Goal: Information Seeking & Learning: Learn about a topic

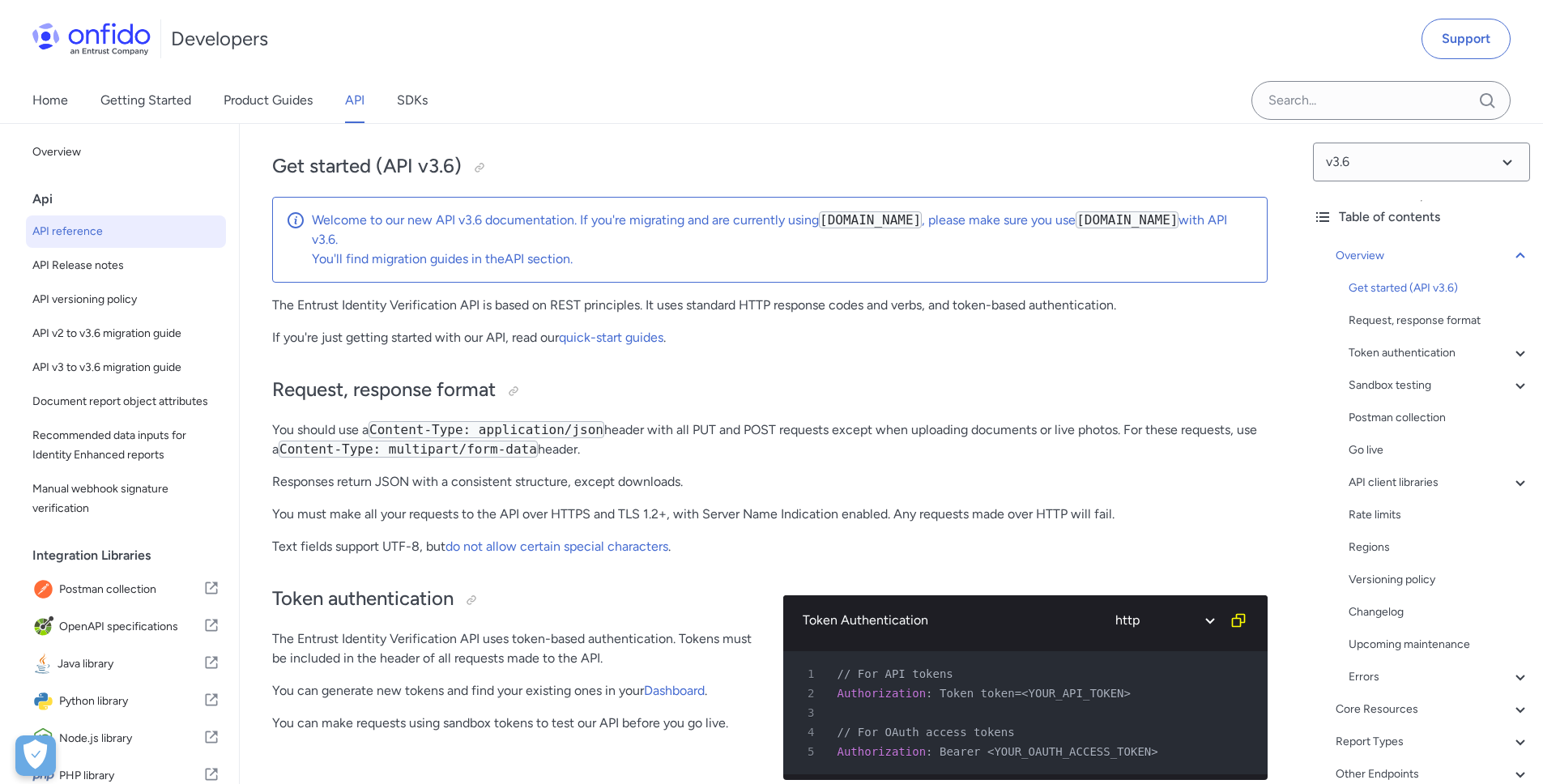
scroll to position [251, 0]
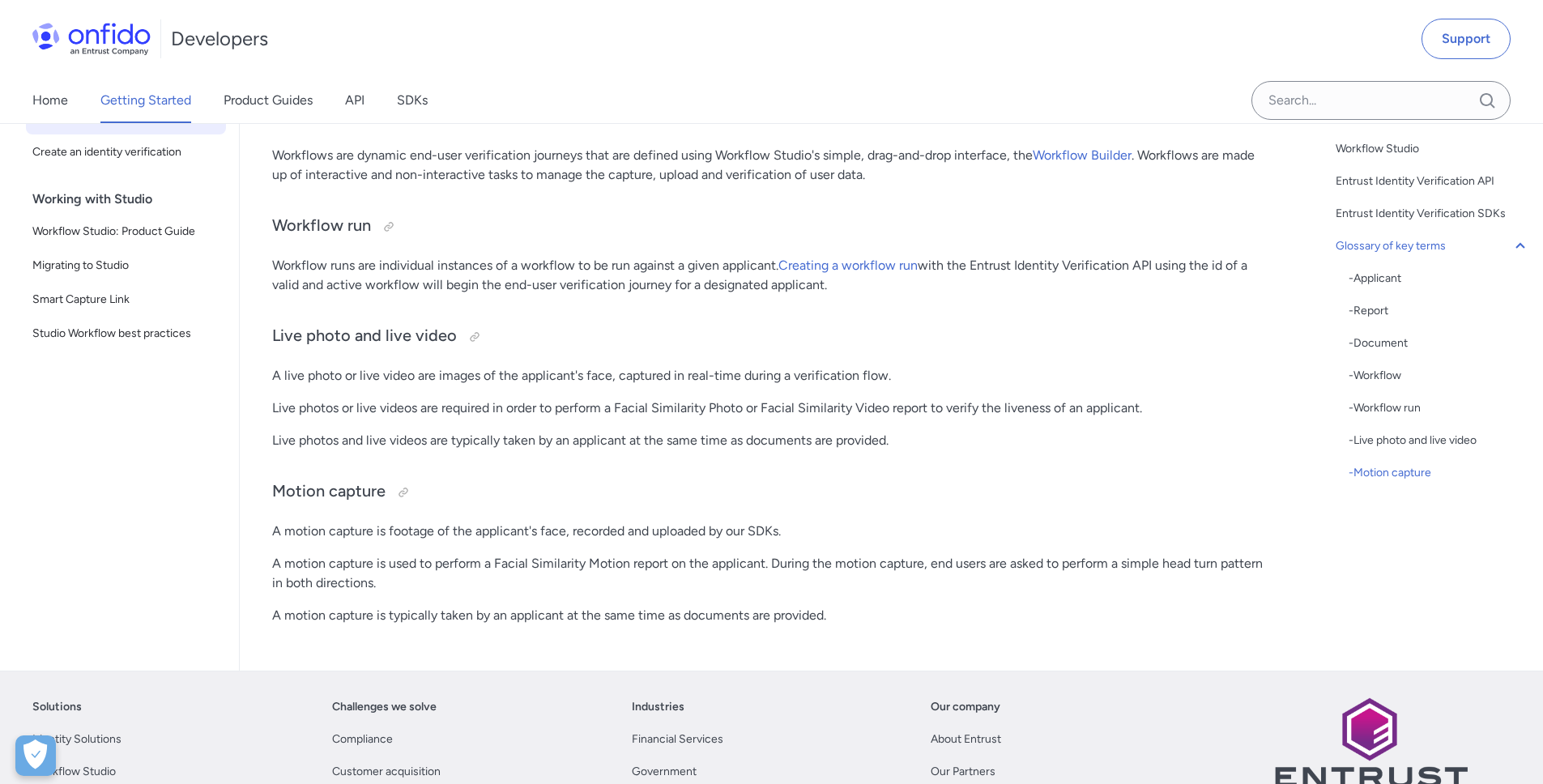
scroll to position [4078, 0]
